Goal: Transaction & Acquisition: Purchase product/service

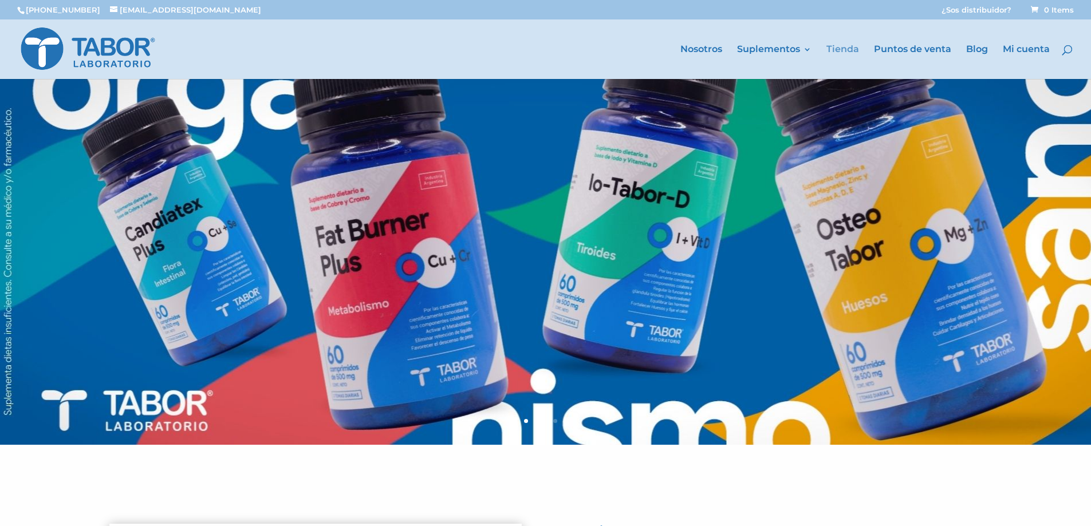
click at [837, 51] on link "Tienda" at bounding box center [842, 62] width 33 height 34
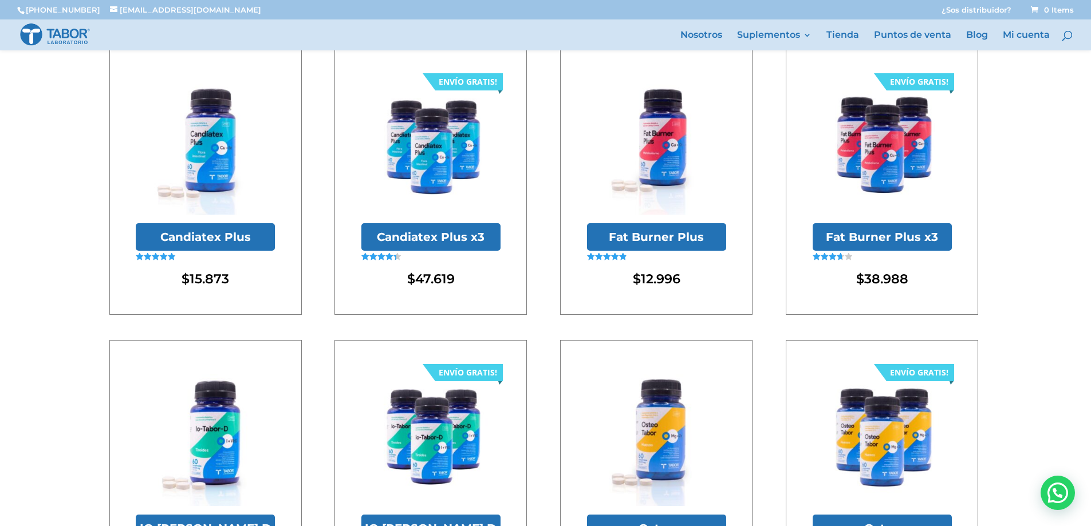
scroll to position [172, 0]
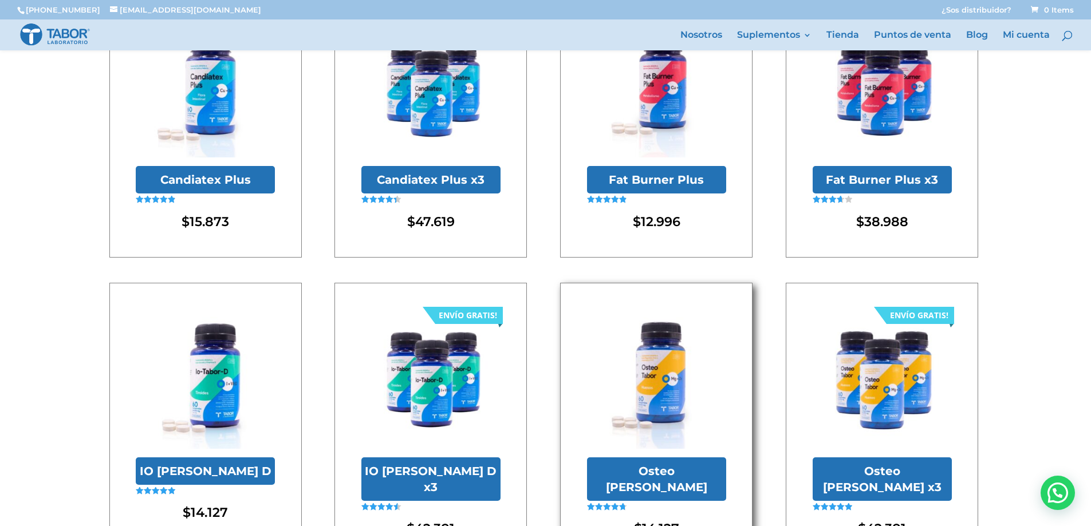
click at [670, 397] on img at bounding box center [656, 379] width 139 height 139
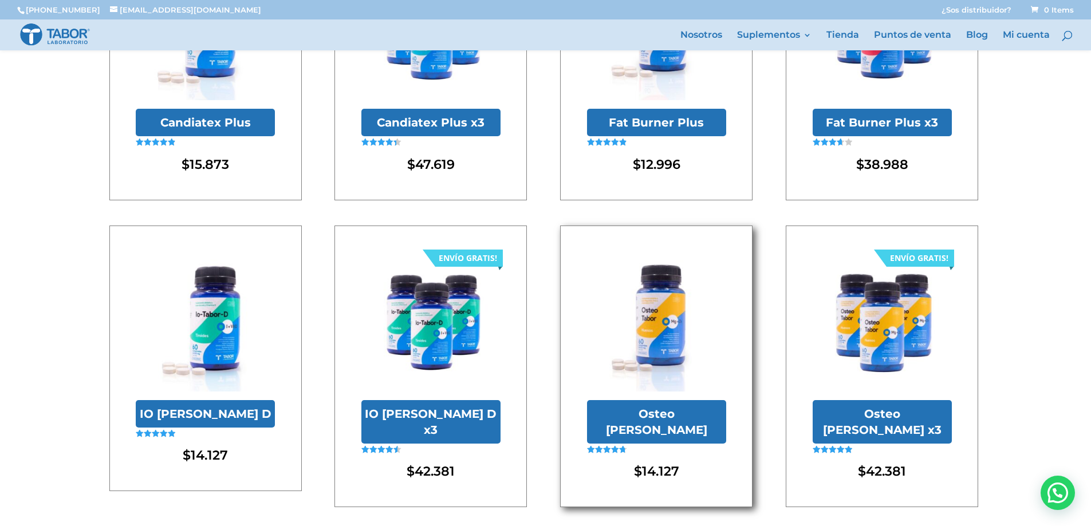
scroll to position [286, 0]
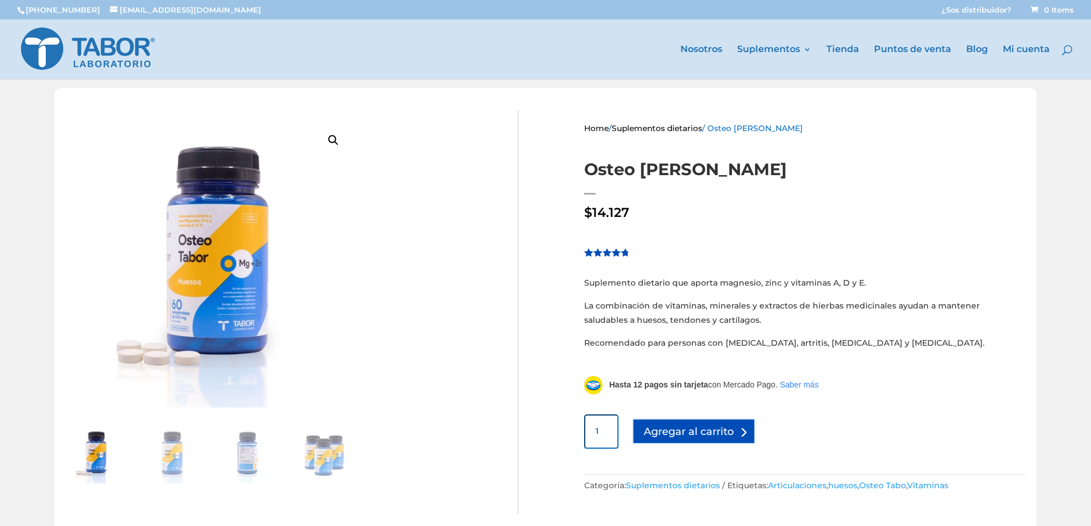
click at [682, 431] on button "Agregar al carrito" at bounding box center [693, 431] width 123 height 26
click at [720, 426] on button "Agregar al carrito" at bounding box center [693, 431] width 123 height 26
click at [745, 428] on button "Agregar al carrito" at bounding box center [693, 431] width 123 height 26
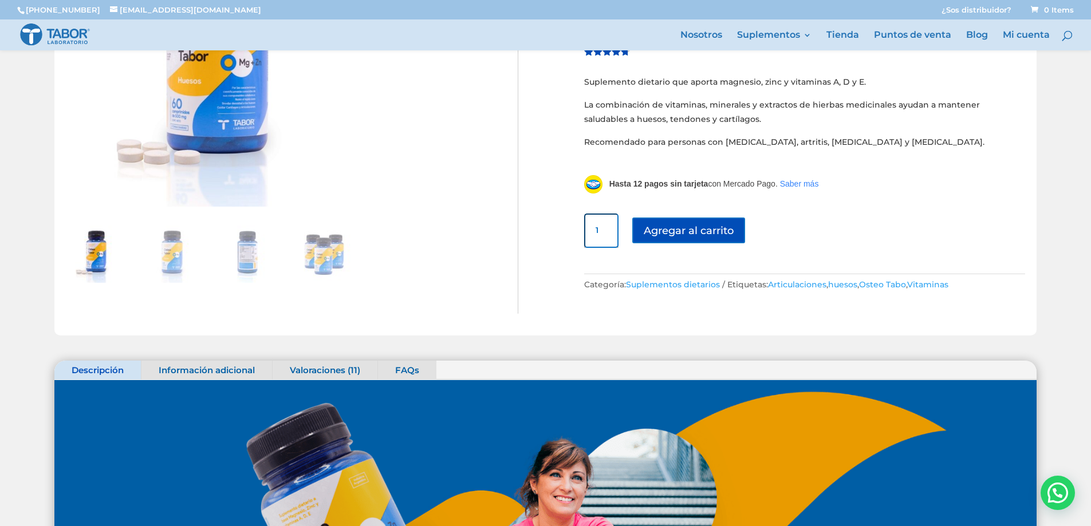
click at [602, 231] on input "1" at bounding box center [601, 231] width 34 height 34
click at [667, 234] on button "Agregar al carrito" at bounding box center [693, 231] width 123 height 26
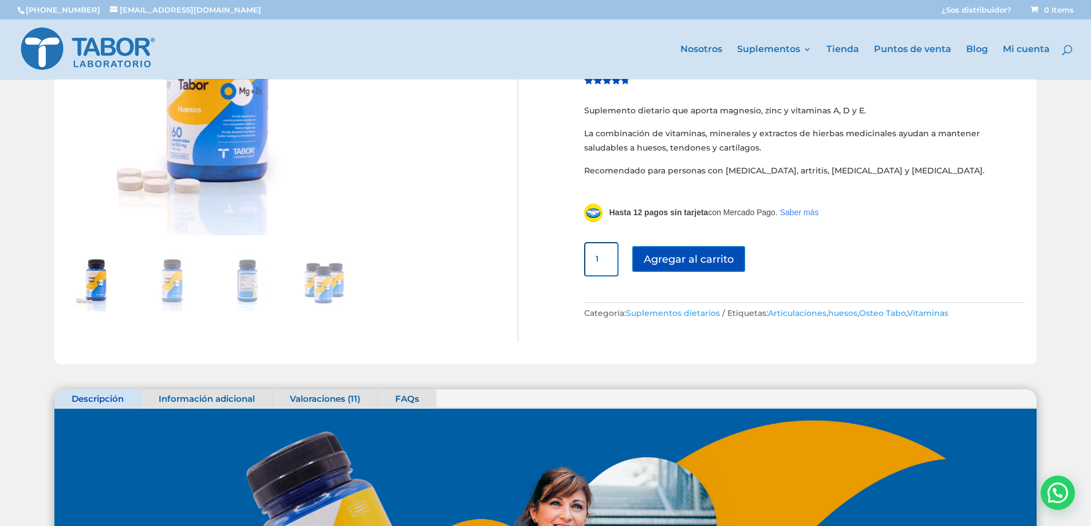
scroll to position [0, 0]
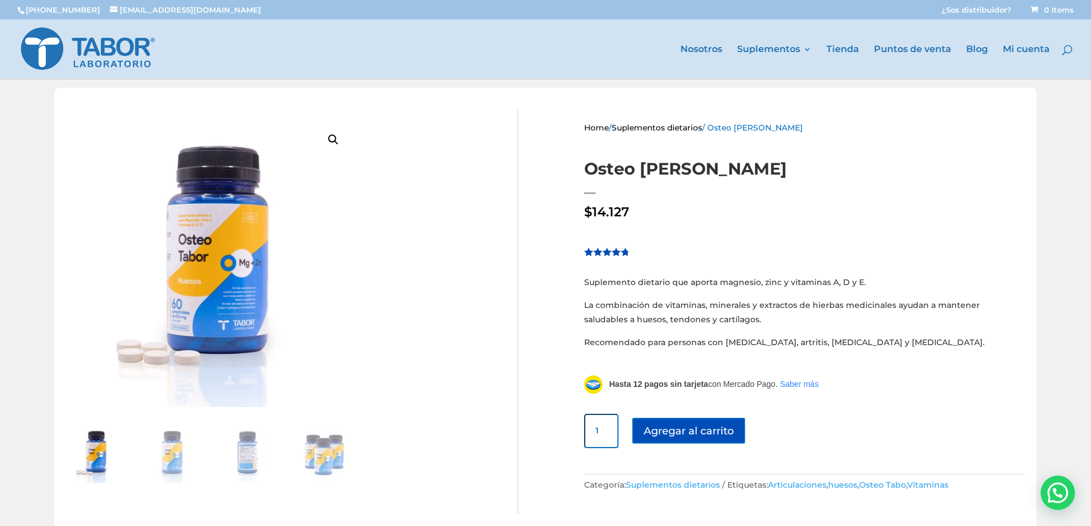
click at [605, 439] on input "1" at bounding box center [601, 431] width 34 height 34
type input "1"
click at [697, 436] on button "Agregar al carrito" at bounding box center [693, 431] width 123 height 26
